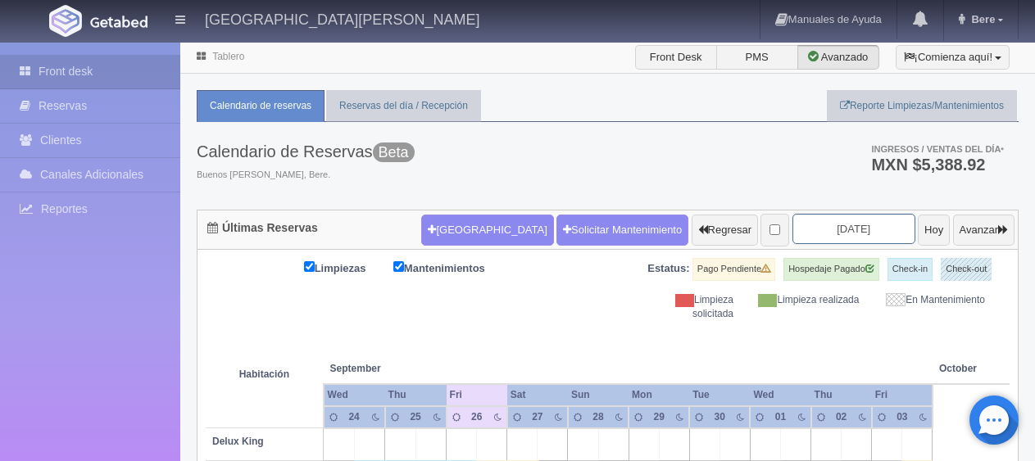
click at [822, 214] on input "[DATE]" at bounding box center [853, 229] width 123 height 30
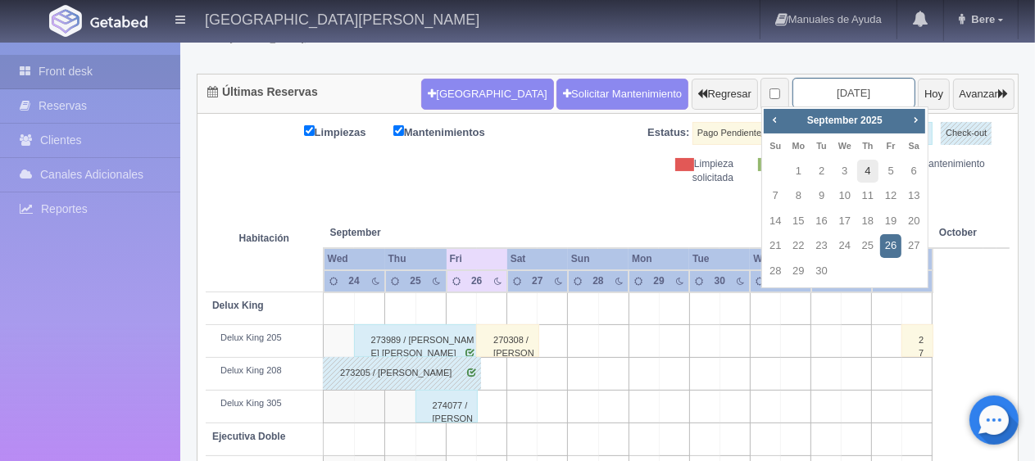
scroll to position [136, 0]
click at [913, 123] on span "Next" at bounding box center [914, 119] width 13 height 13
click at [841, 202] on link "8" at bounding box center [844, 196] width 21 height 24
type input "2025-10-08"
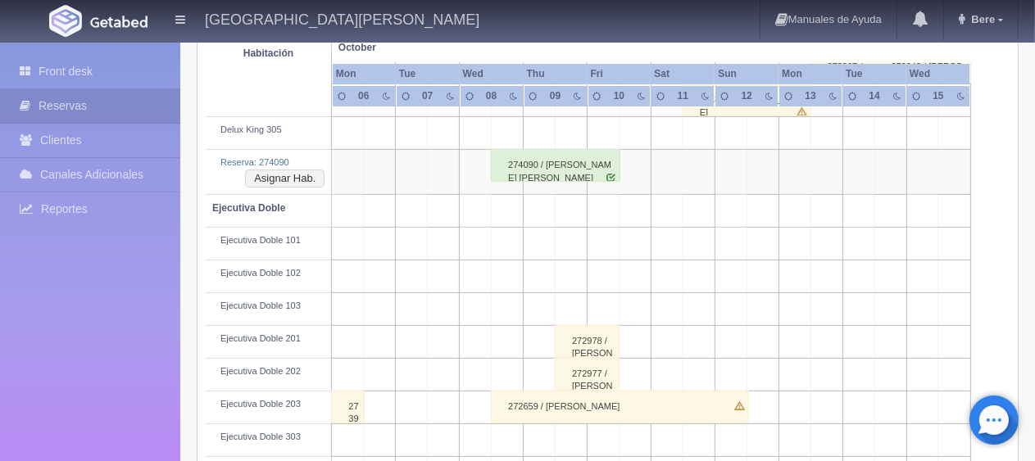
scroll to position [328, 0]
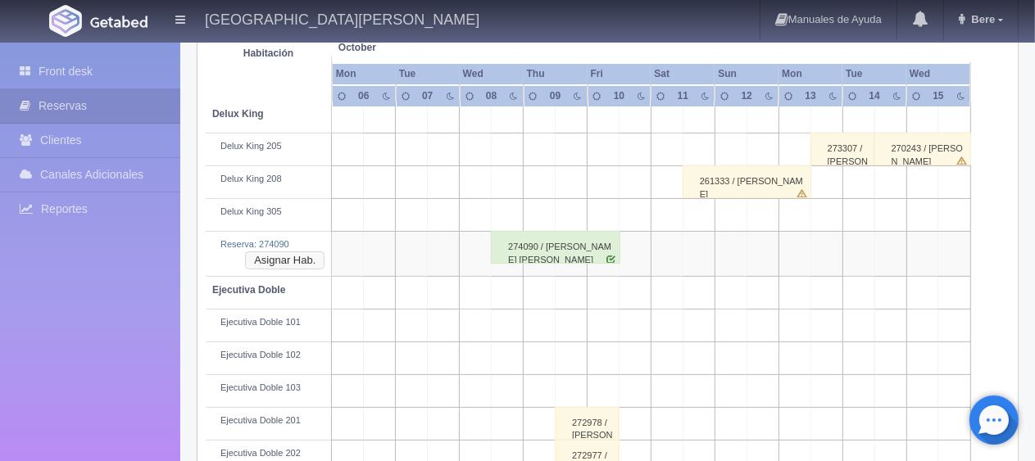
click at [264, 264] on button "Asignar Hab." at bounding box center [284, 260] width 79 height 18
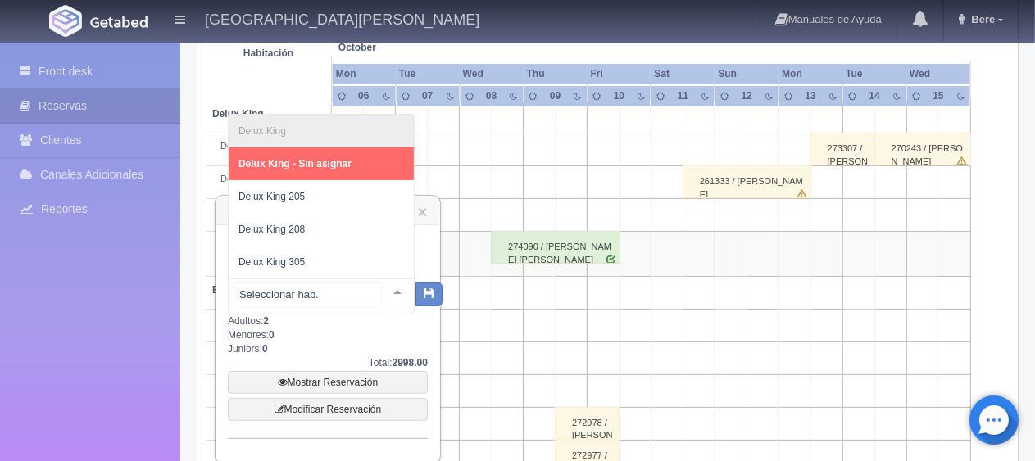
click at [383, 287] on div at bounding box center [397, 291] width 33 height 25
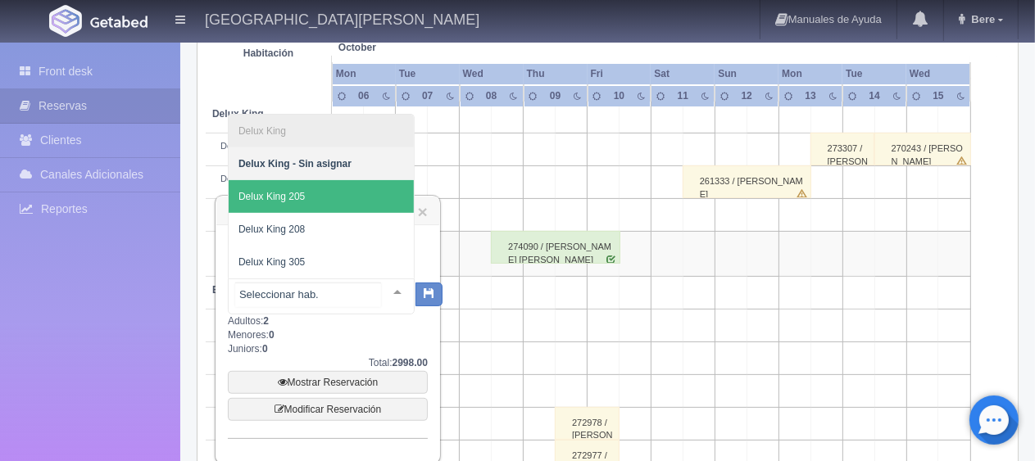
click at [349, 206] on span "Delux King 205" at bounding box center [321, 196] width 185 height 33
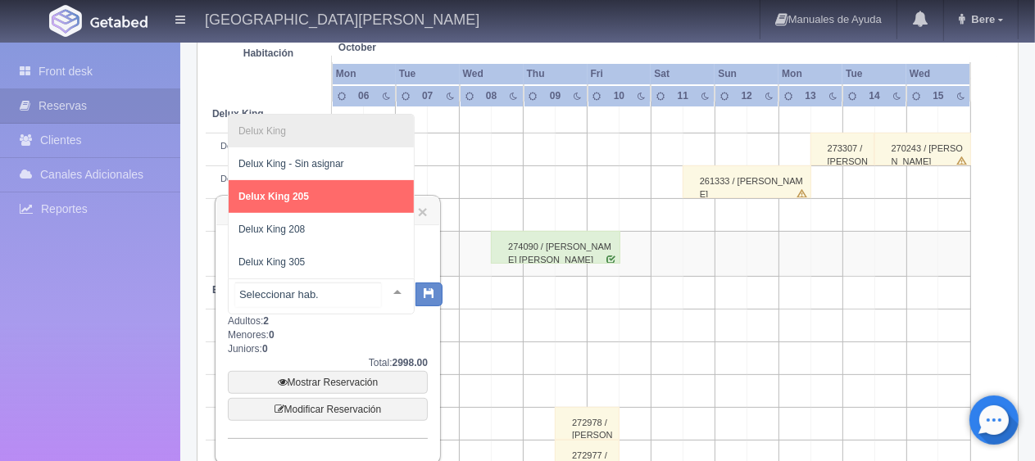
click at [381, 289] on div at bounding box center [397, 291] width 33 height 25
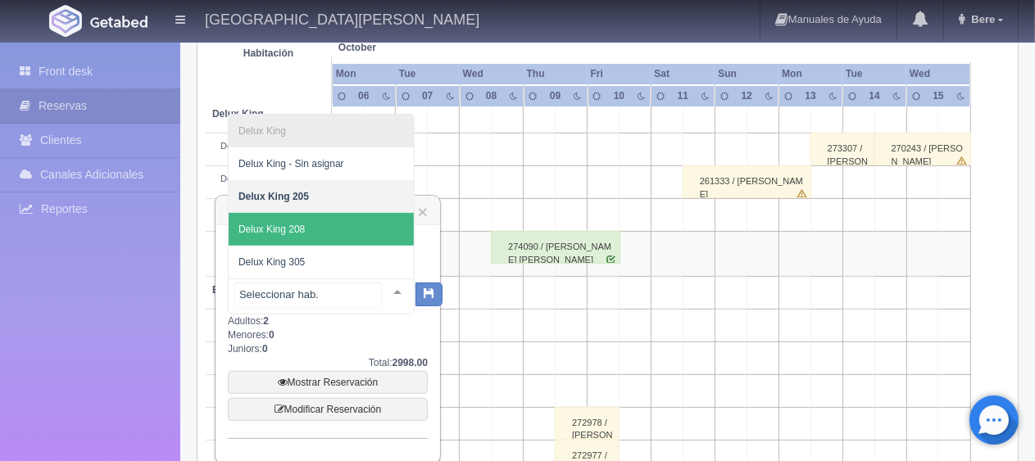
click at [354, 233] on span "Delux King 208" at bounding box center [321, 229] width 185 height 33
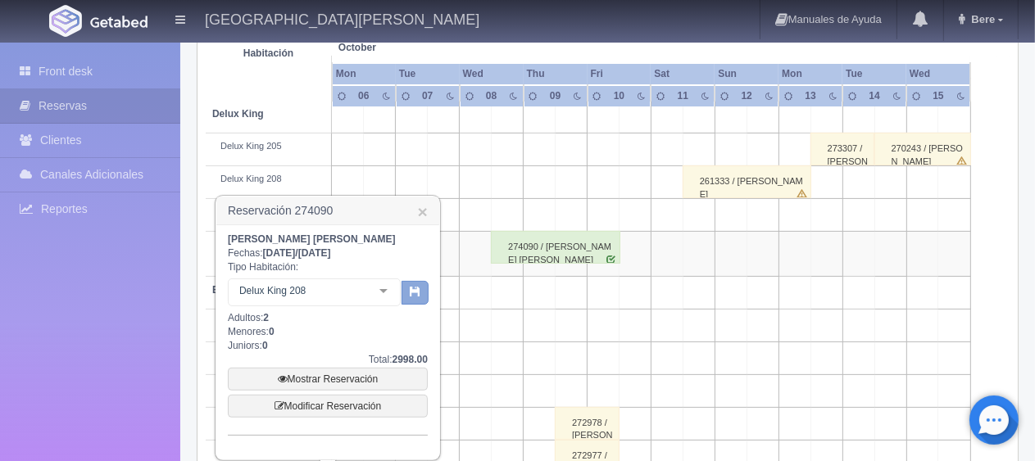
click at [406, 294] on button "button" at bounding box center [414, 293] width 27 height 25
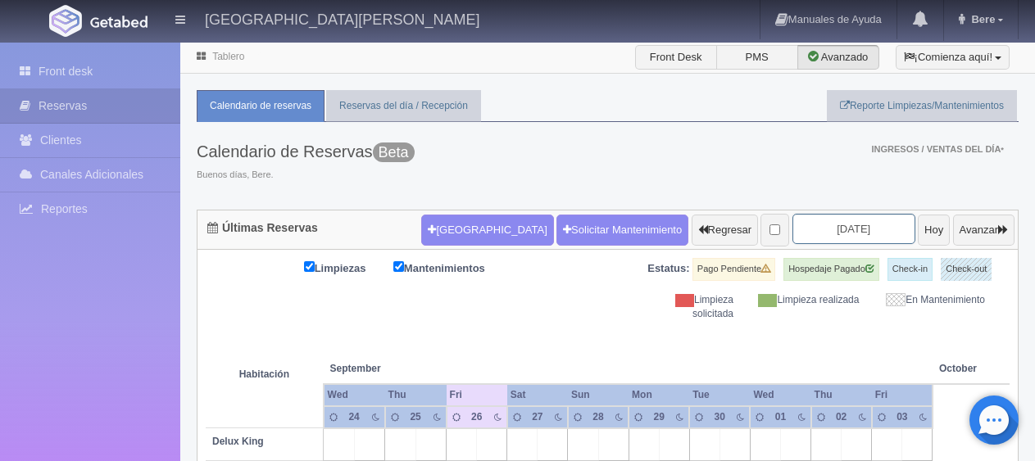
click at [809, 231] on input "2025-09-26" at bounding box center [853, 229] width 123 height 30
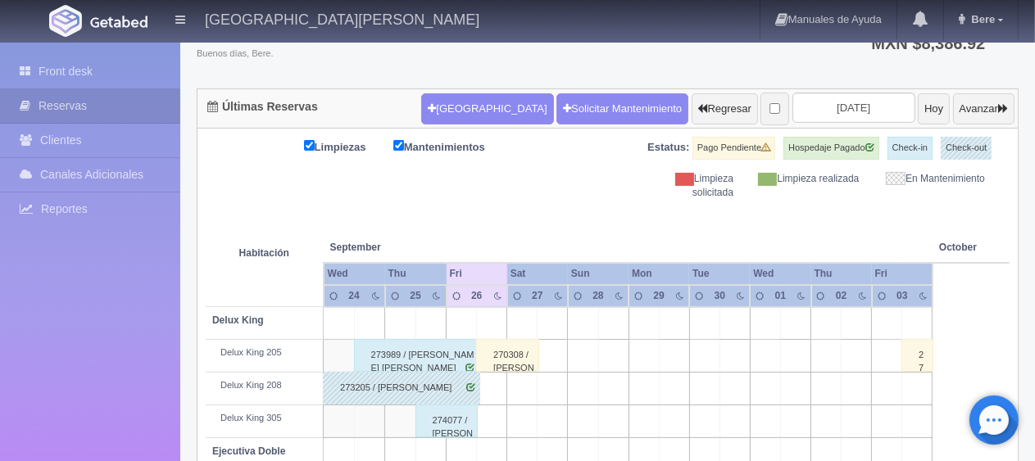
click at [822, 233] on th at bounding box center [856, 231] width 91 height 62
click at [814, 110] on input "2025-09-26" at bounding box center [853, 108] width 123 height 30
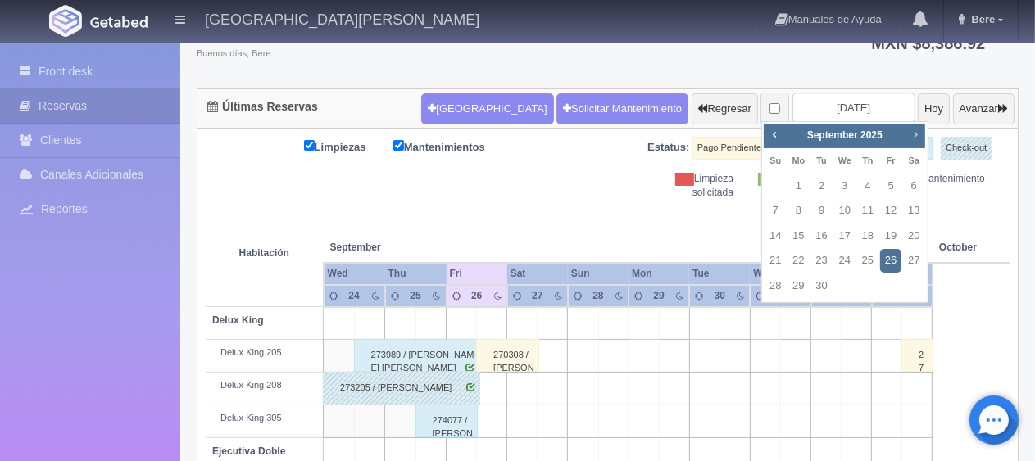
click at [917, 133] on span "Next" at bounding box center [914, 134] width 13 height 13
click at [846, 208] on link "8" at bounding box center [844, 211] width 21 height 24
type input "[DATE]"
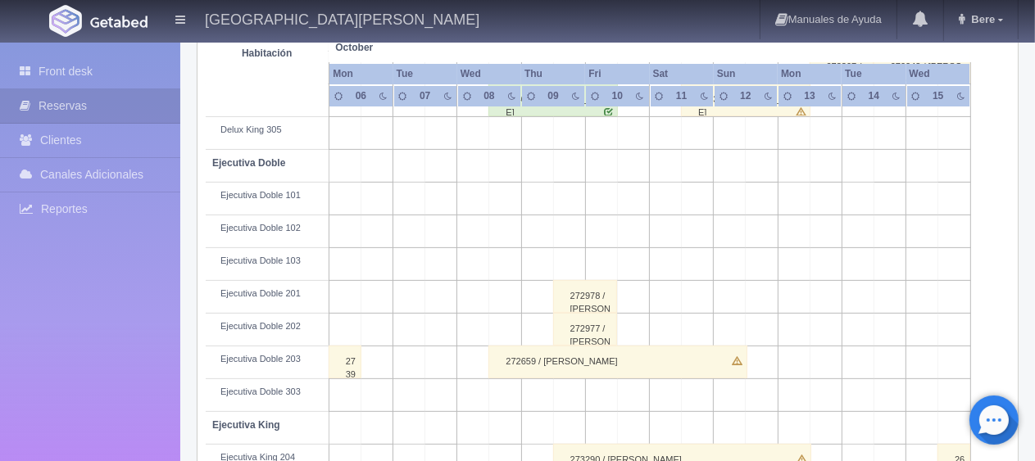
scroll to position [328, 0]
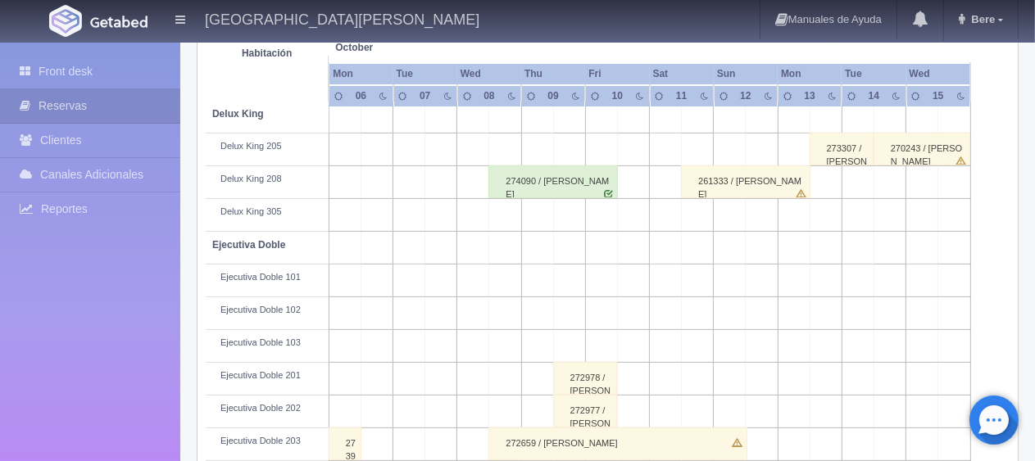
click at [505, 188] on div "274090 / Valeria Zavala Lira" at bounding box center [552, 181] width 129 height 33
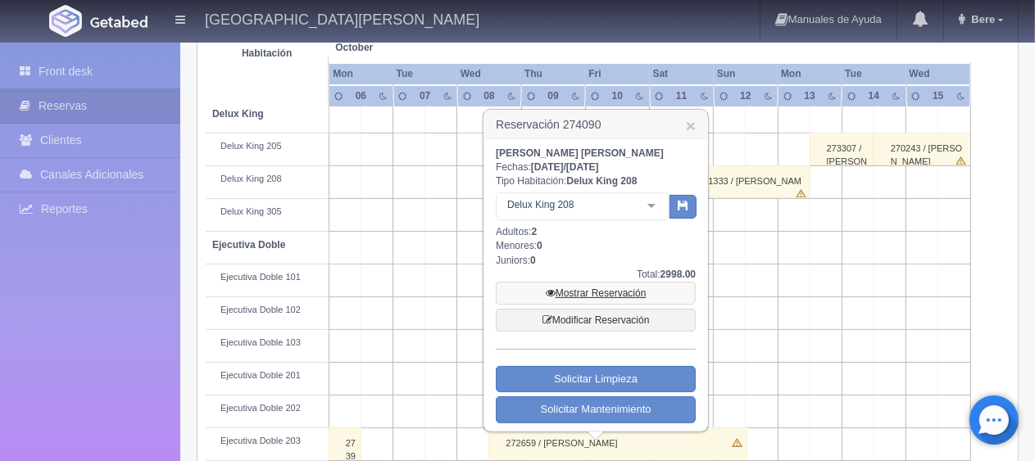
click at [558, 284] on link "Mostrar Reservación" at bounding box center [596, 293] width 200 height 23
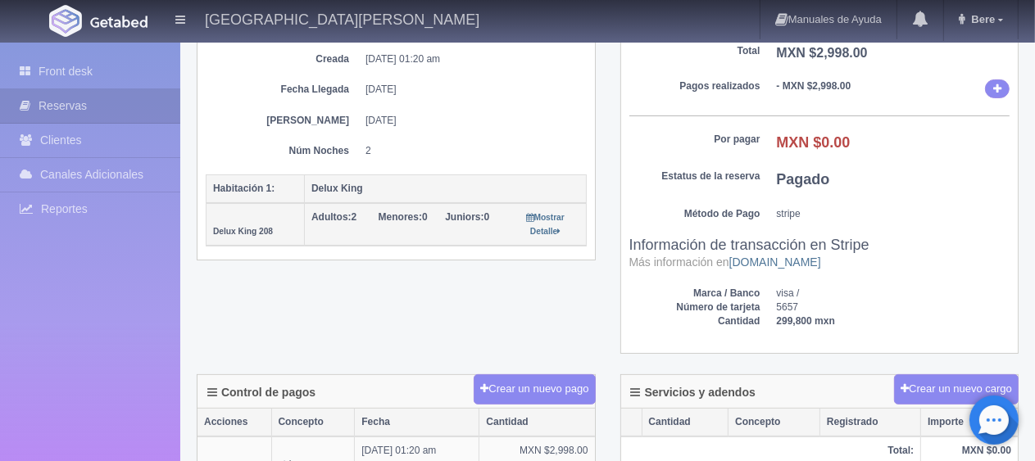
scroll to position [491, 0]
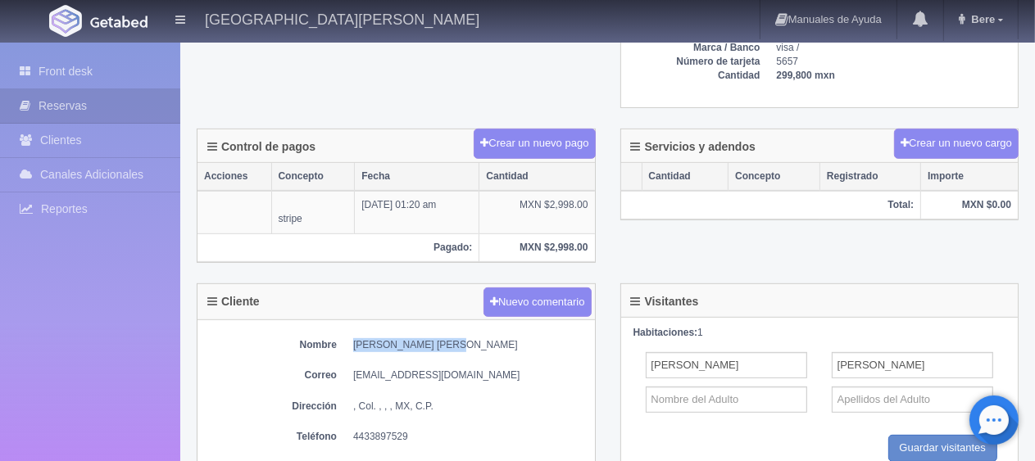
drag, startPoint x: 437, startPoint y: 346, endPoint x: 347, endPoint y: 325, distance: 92.4
click at [346, 325] on div "Nombre [PERSON_NAME] [PERSON_NAME] [PERSON_NAME][EMAIL_ADDRESS][DOMAIN_NAME] Di…" at bounding box center [395, 409] width 397 height 179
copy dd "[PERSON_NAME] [PERSON_NAME]"
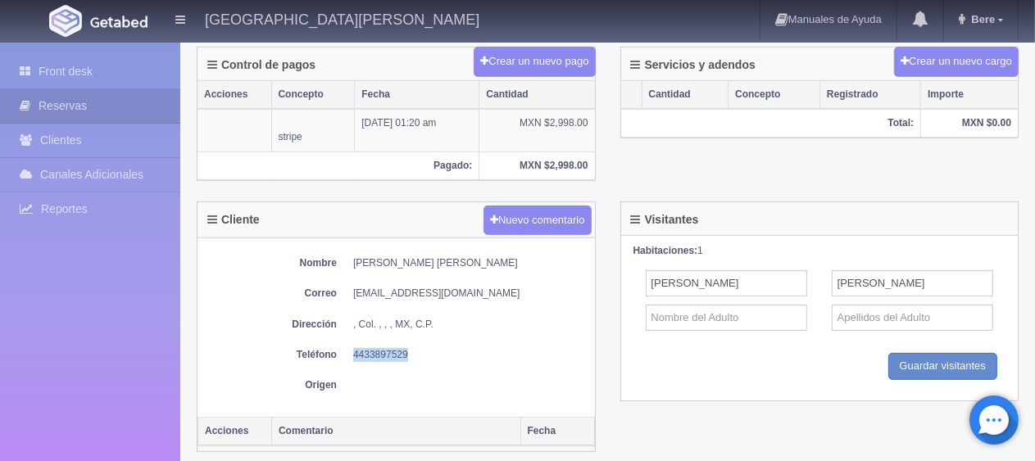
drag, startPoint x: 429, startPoint y: 346, endPoint x: 351, endPoint y: 334, distance: 79.6
click at [351, 334] on div "Nombre [PERSON_NAME] [PERSON_NAME] [PERSON_NAME][EMAIL_ADDRESS][DOMAIN_NAME] Di…" at bounding box center [395, 327] width 397 height 179
copy dd "4433897529"
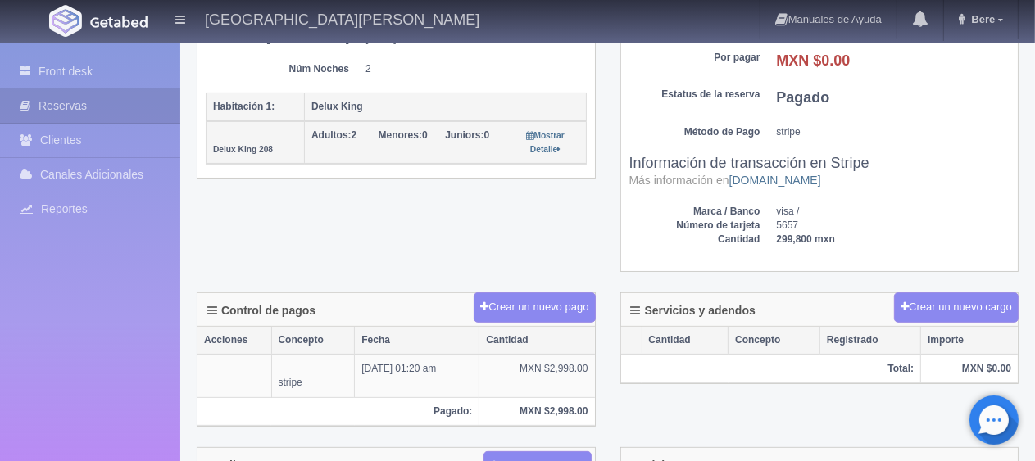
scroll to position [82, 0]
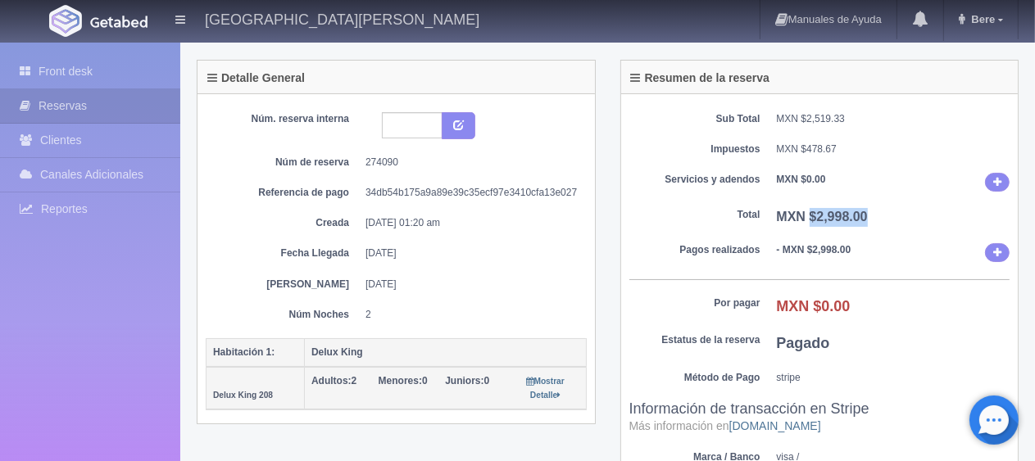
drag, startPoint x: 878, startPoint y: 208, endPoint x: 807, endPoint y: 210, distance: 71.3
click at [807, 210] on dd "MXN $2,998.00" at bounding box center [893, 217] width 233 height 19
click at [869, 232] on div "Sub Total MXN $2,519.33 Impuestos MXN $478.67 Servicios y adendos MXN $0.00 Tot…" at bounding box center [819, 305] width 397 height 423
drag, startPoint x: 867, startPoint y: 209, endPoint x: 817, endPoint y: 211, distance: 50.8
click at [817, 211] on dd "MXN $2,998.00" at bounding box center [893, 217] width 233 height 19
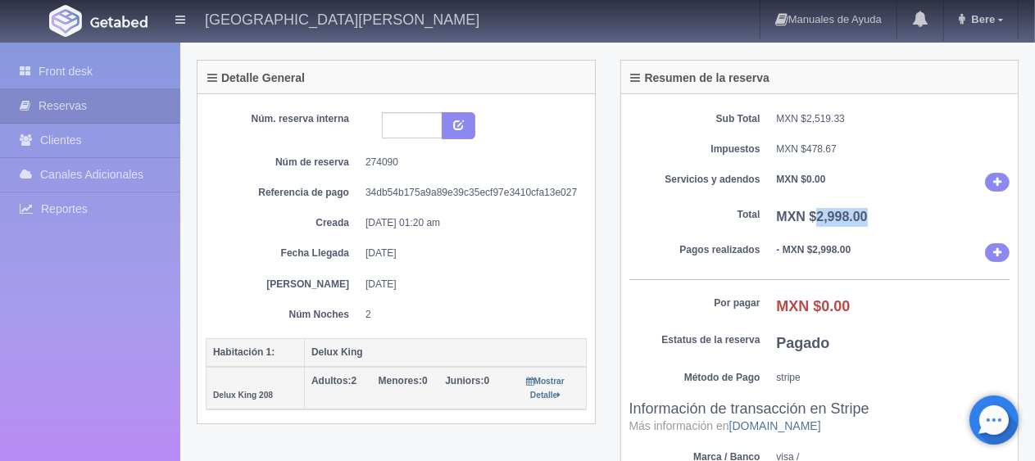
copy b "2,998.00"
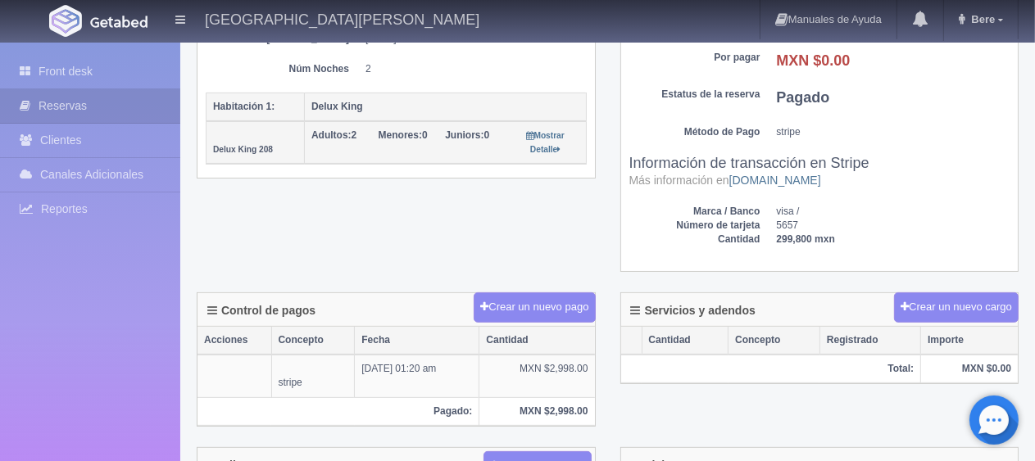
scroll to position [0, 0]
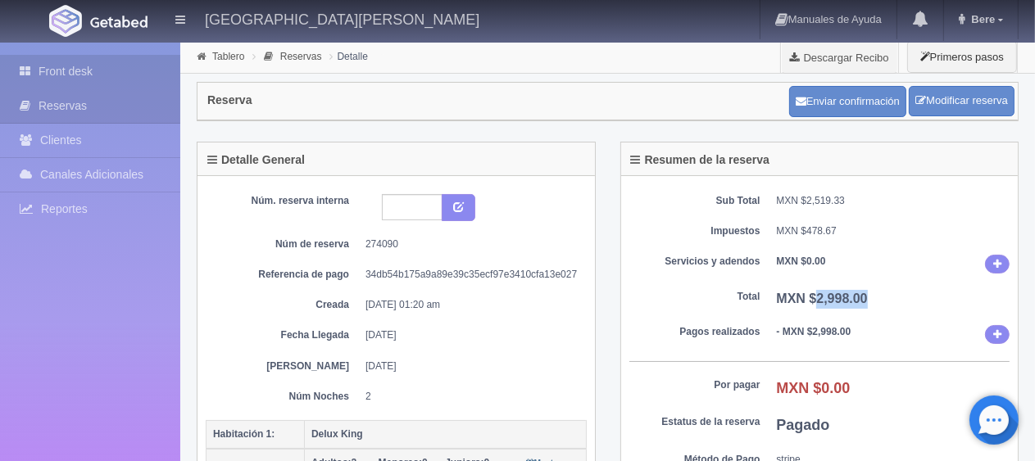
click at [147, 71] on link "Front desk" at bounding box center [90, 72] width 180 height 34
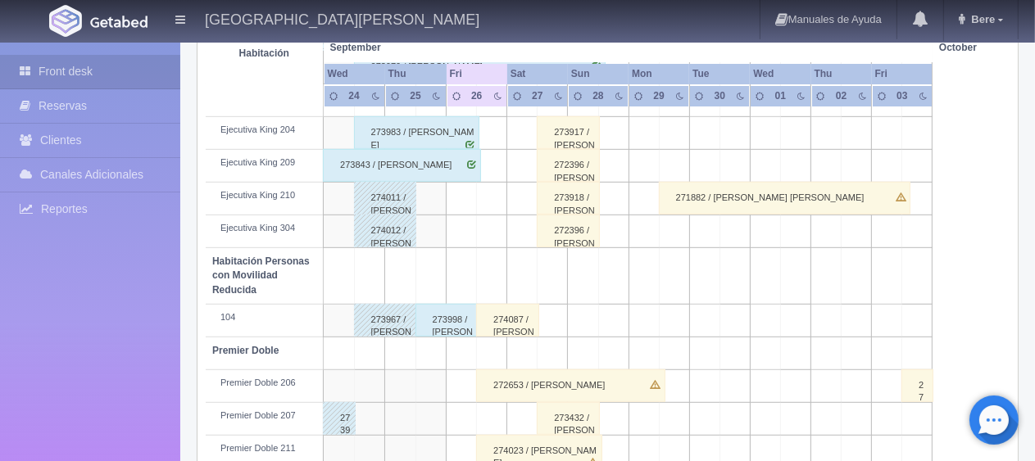
scroll to position [873, 0]
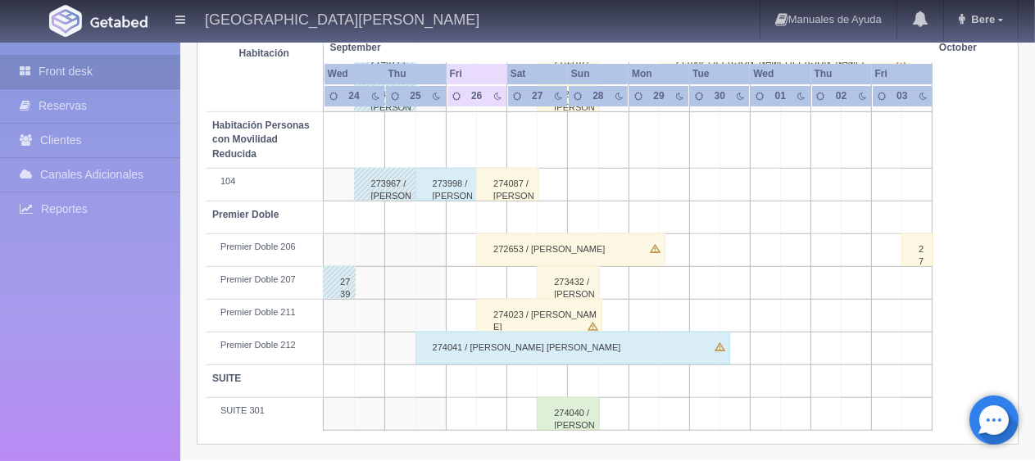
click at [404, 106] on div "274012 / [PERSON_NAME]" at bounding box center [385, 95] width 63 height 33
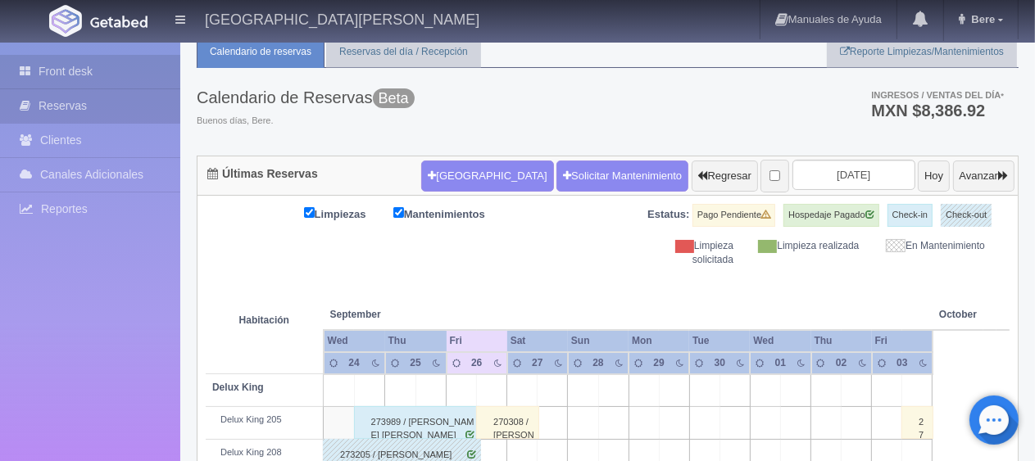
scroll to position [0, 0]
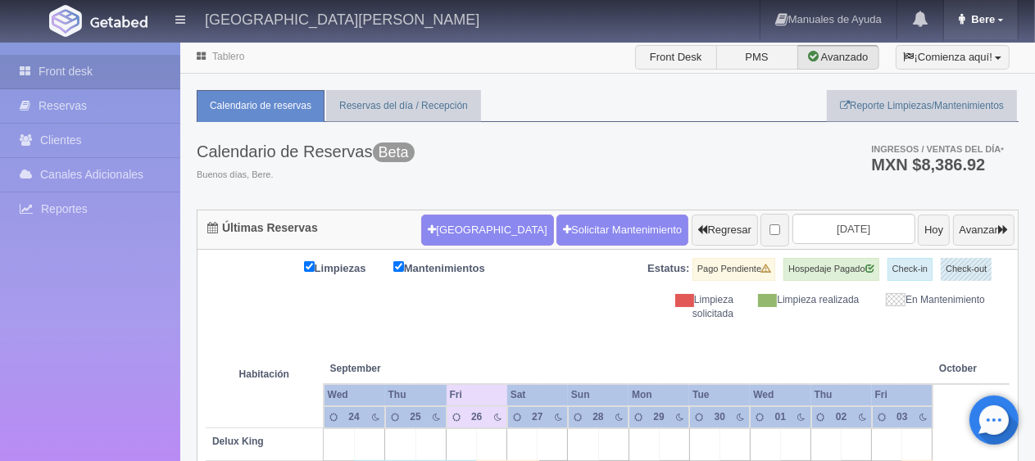
click at [990, 30] on link "Bere" at bounding box center [981, 19] width 74 height 39
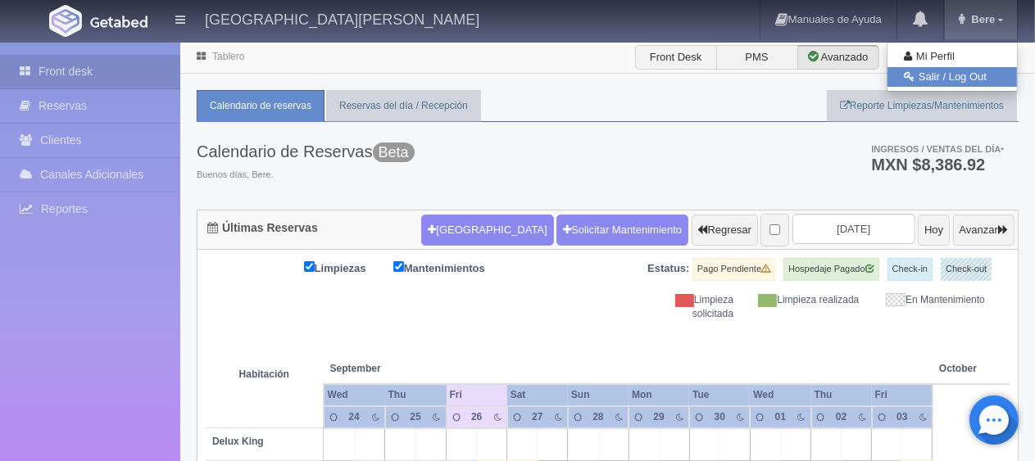
click at [979, 74] on link "Salir / Log Out" at bounding box center [951, 77] width 129 height 20
